Goal: Task Accomplishment & Management: Manage account settings

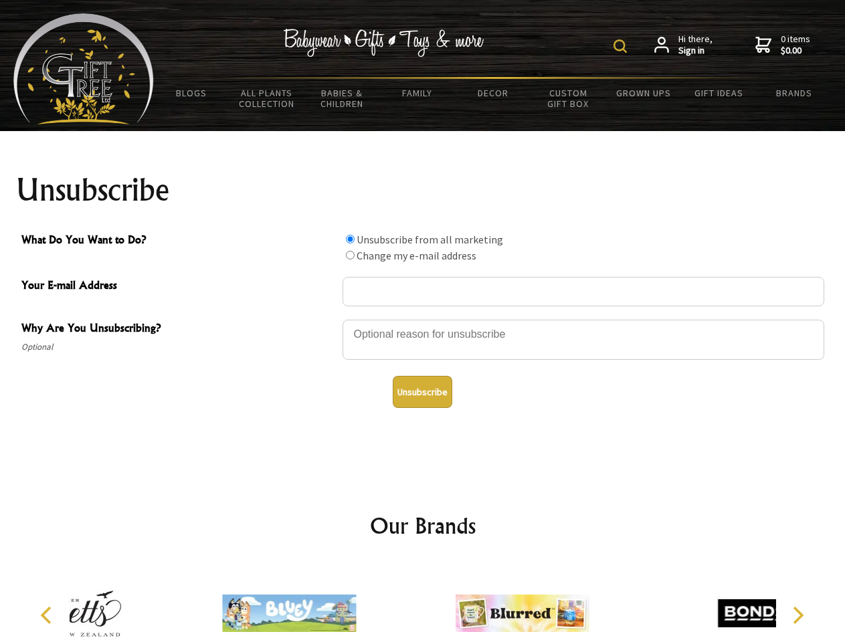
click at [622, 46] on img at bounding box center [619, 45] width 13 height 13
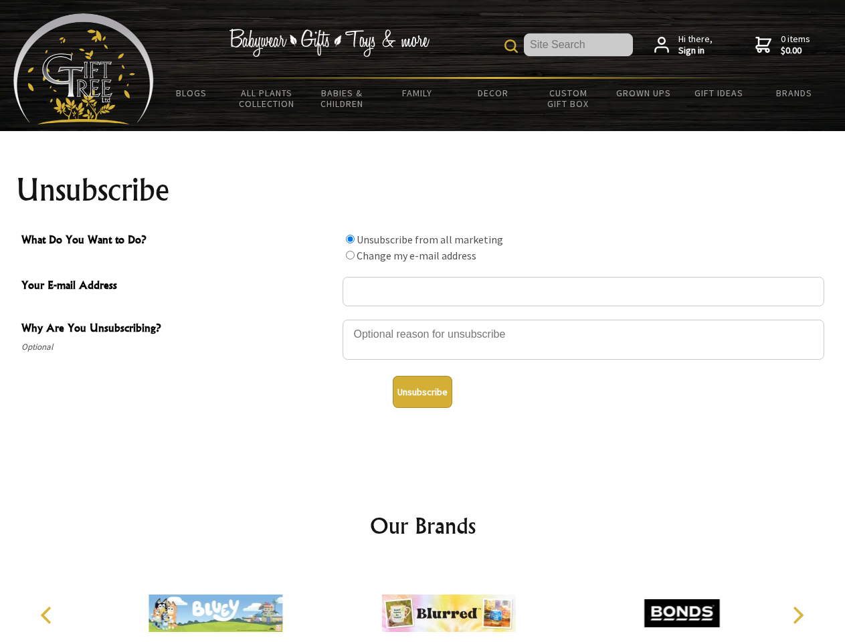
click at [423, 319] on div at bounding box center [583, 341] width 482 height 47
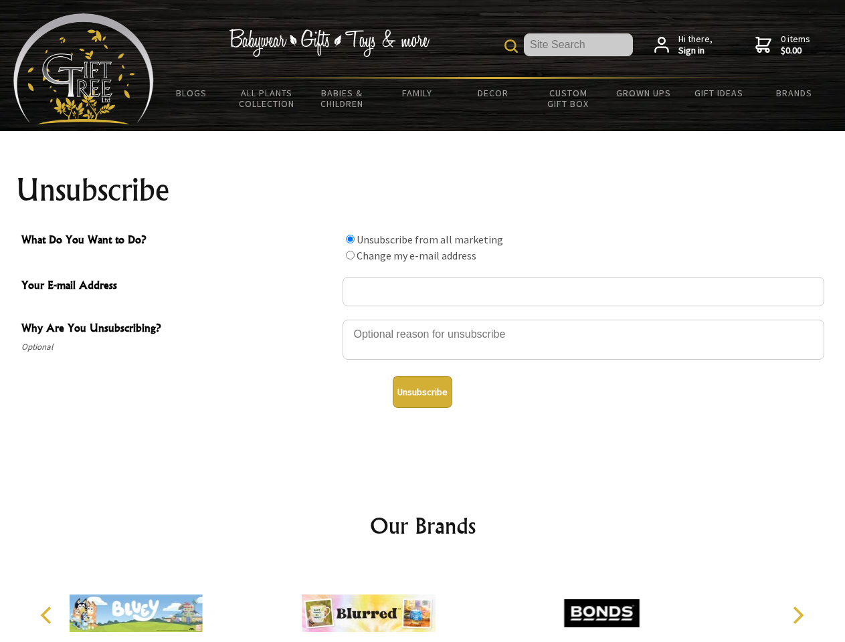
click at [350, 239] on input "What Do You Want to Do?" at bounding box center [350, 239] width 9 height 9
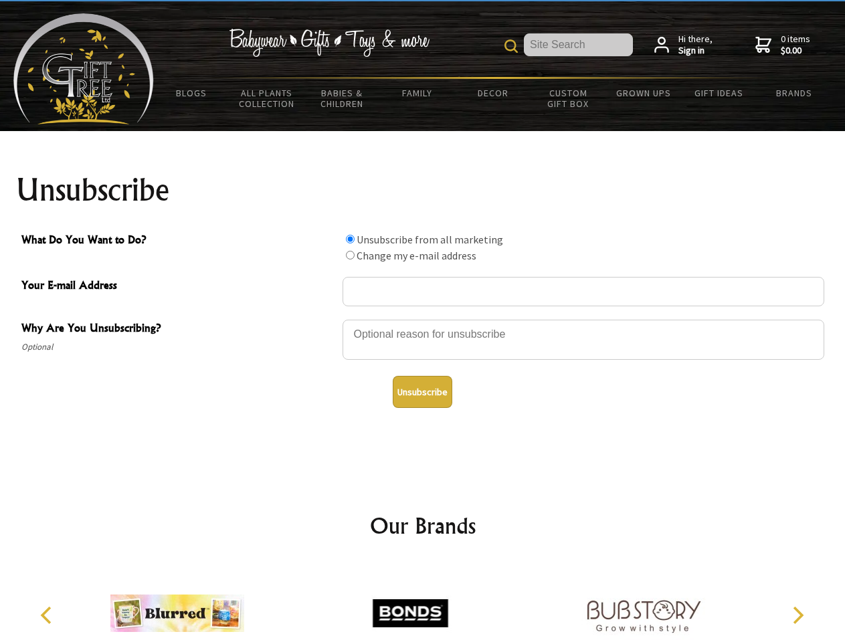
click at [350, 255] on input "What Do You Want to Do?" at bounding box center [350, 255] width 9 height 9
radio input "true"
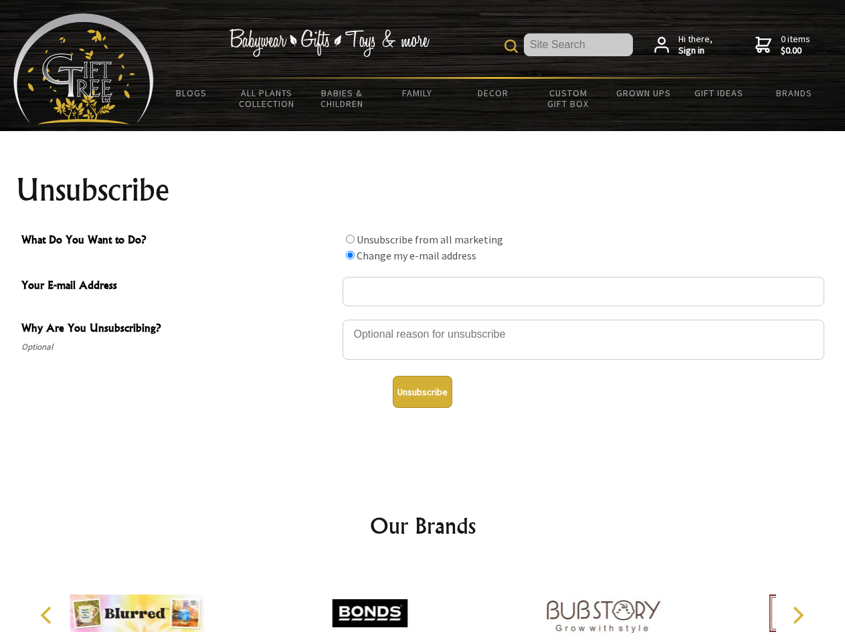
click at [422, 392] on button "Unsubscribe" at bounding box center [423, 392] width 60 height 32
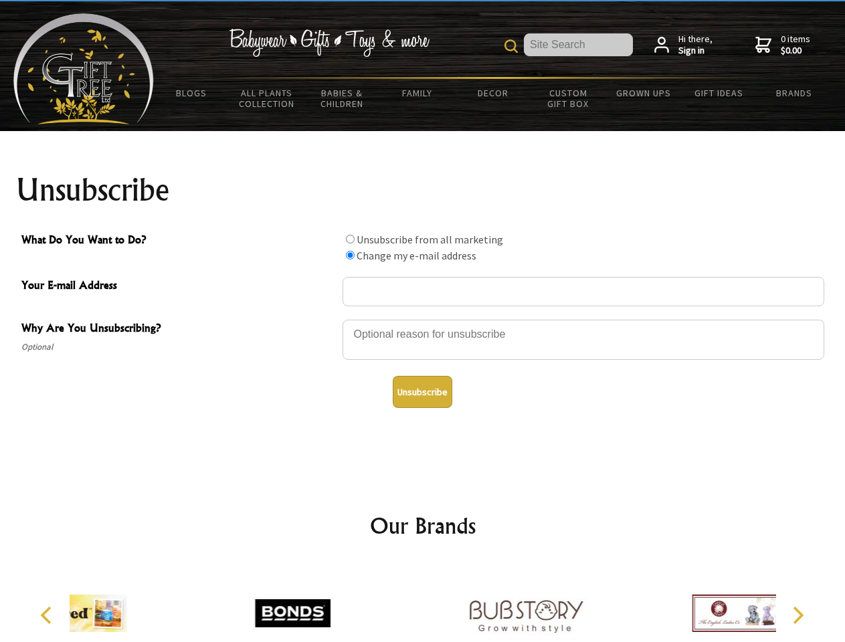
click at [459, 603] on img at bounding box center [526, 613] width 134 height 100
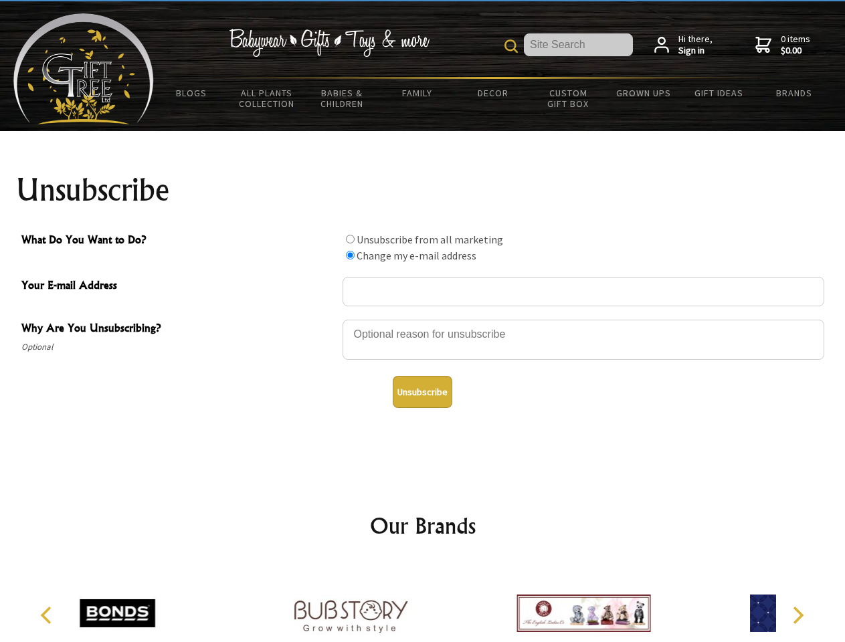
click at [48, 615] on icon "Previous" at bounding box center [47, 615] width 17 height 17
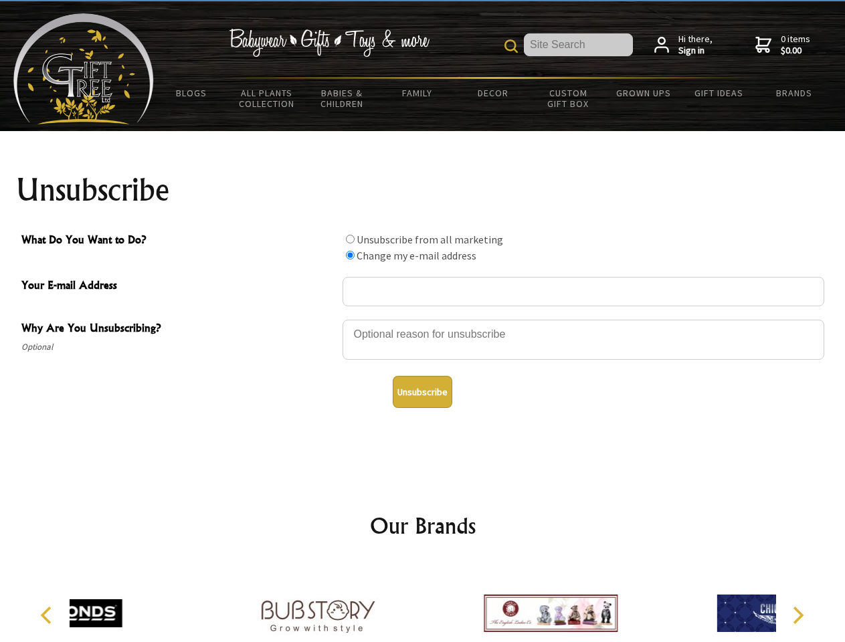
click at [797, 615] on icon "Next" at bounding box center [796, 615] width 17 height 17
